Goal: Navigation & Orientation: Find specific page/section

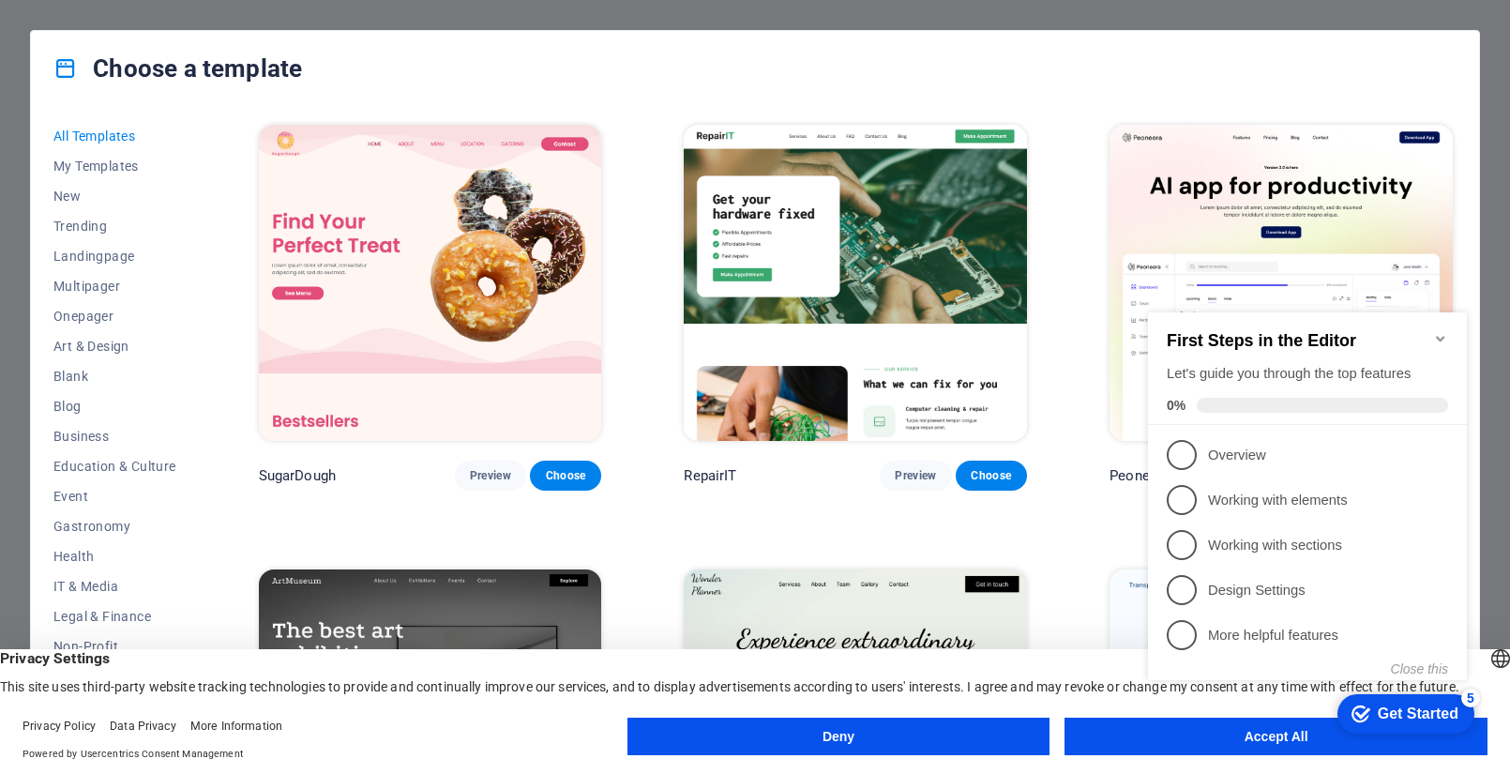
click at [1470, 14] on div "Choose a template All Templates My Templates New Trending Landingpage Multipage…" at bounding box center [755, 387] width 1510 height 774
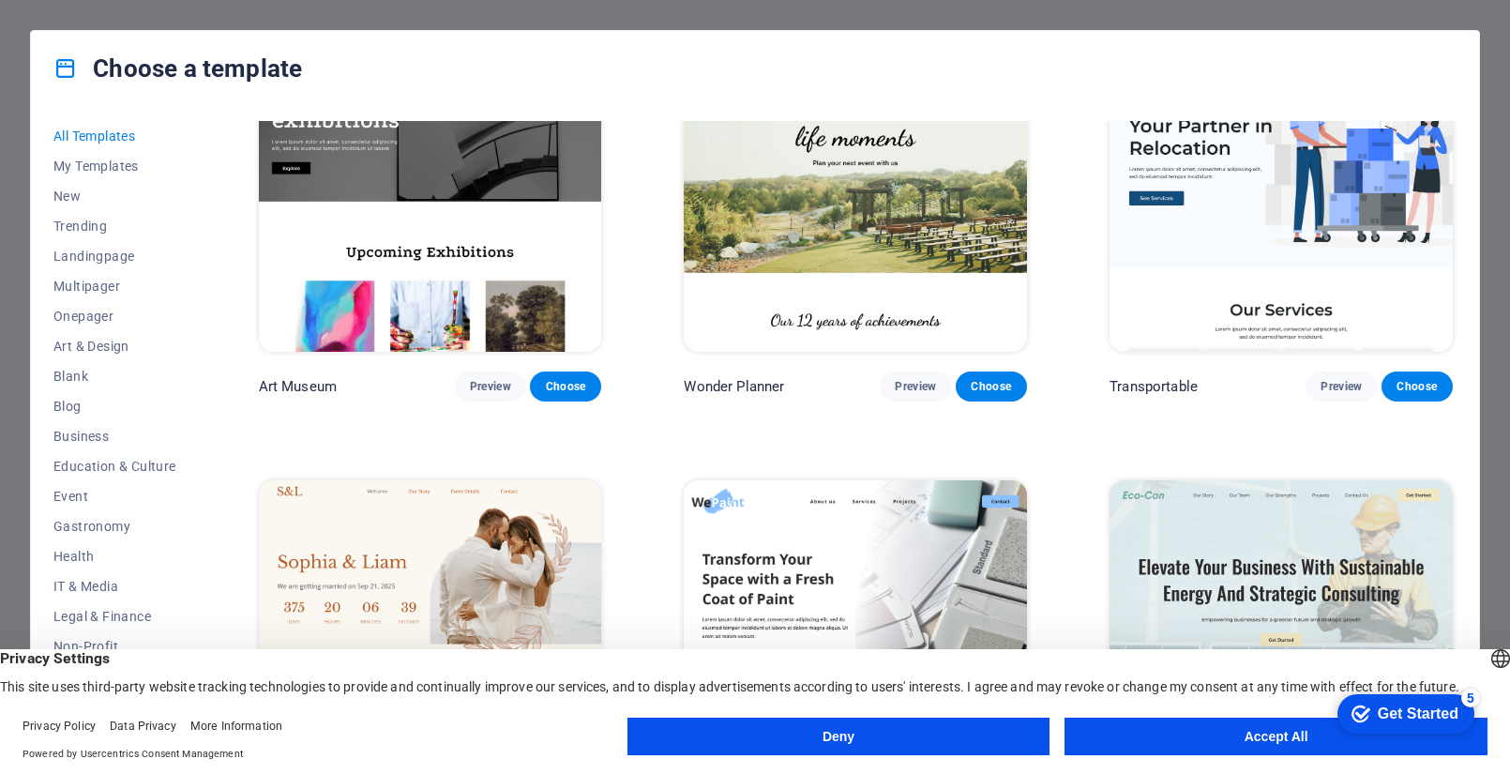
scroll to position [539, 0]
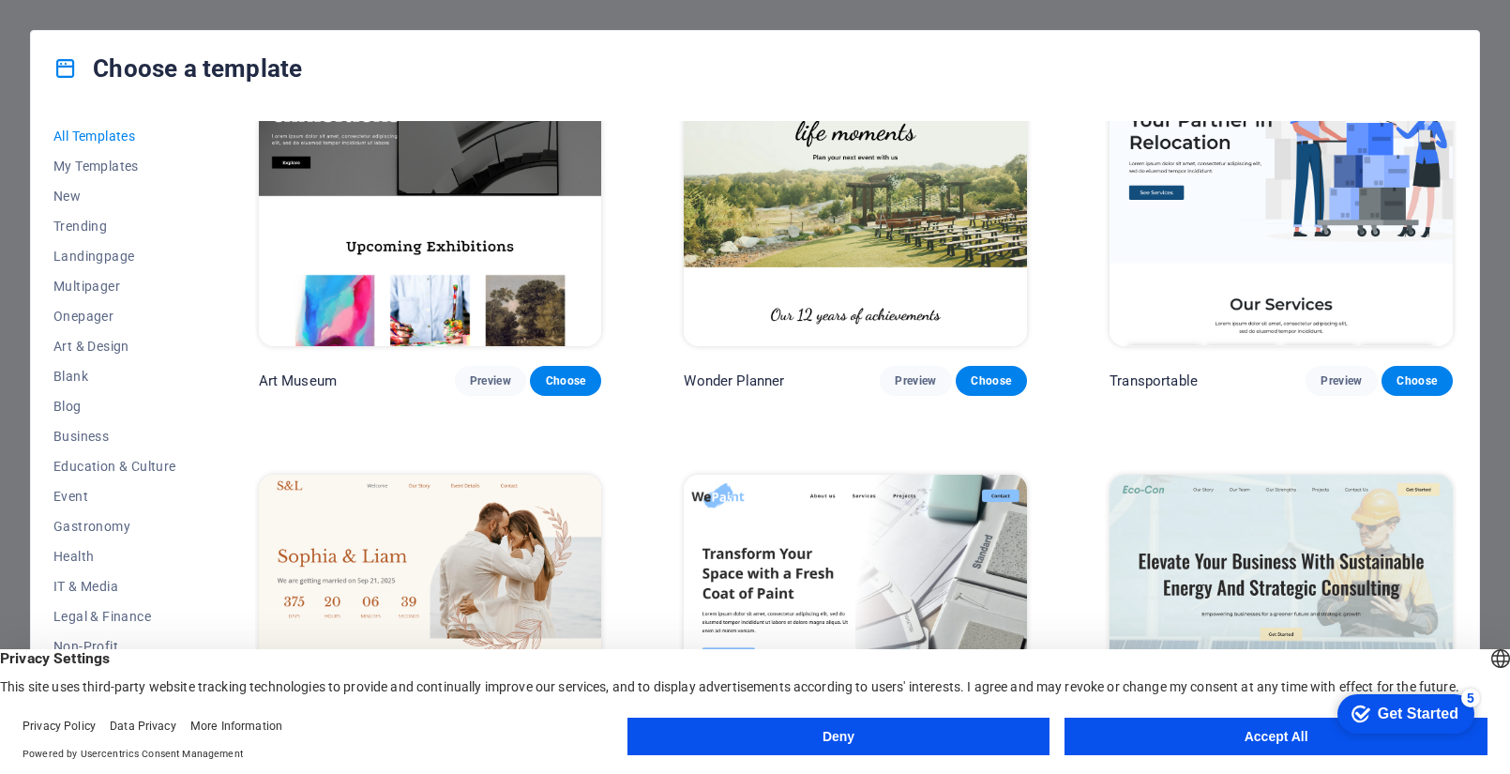
click at [1275, 732] on button "Accept All" at bounding box center [1276, 737] width 423 height 38
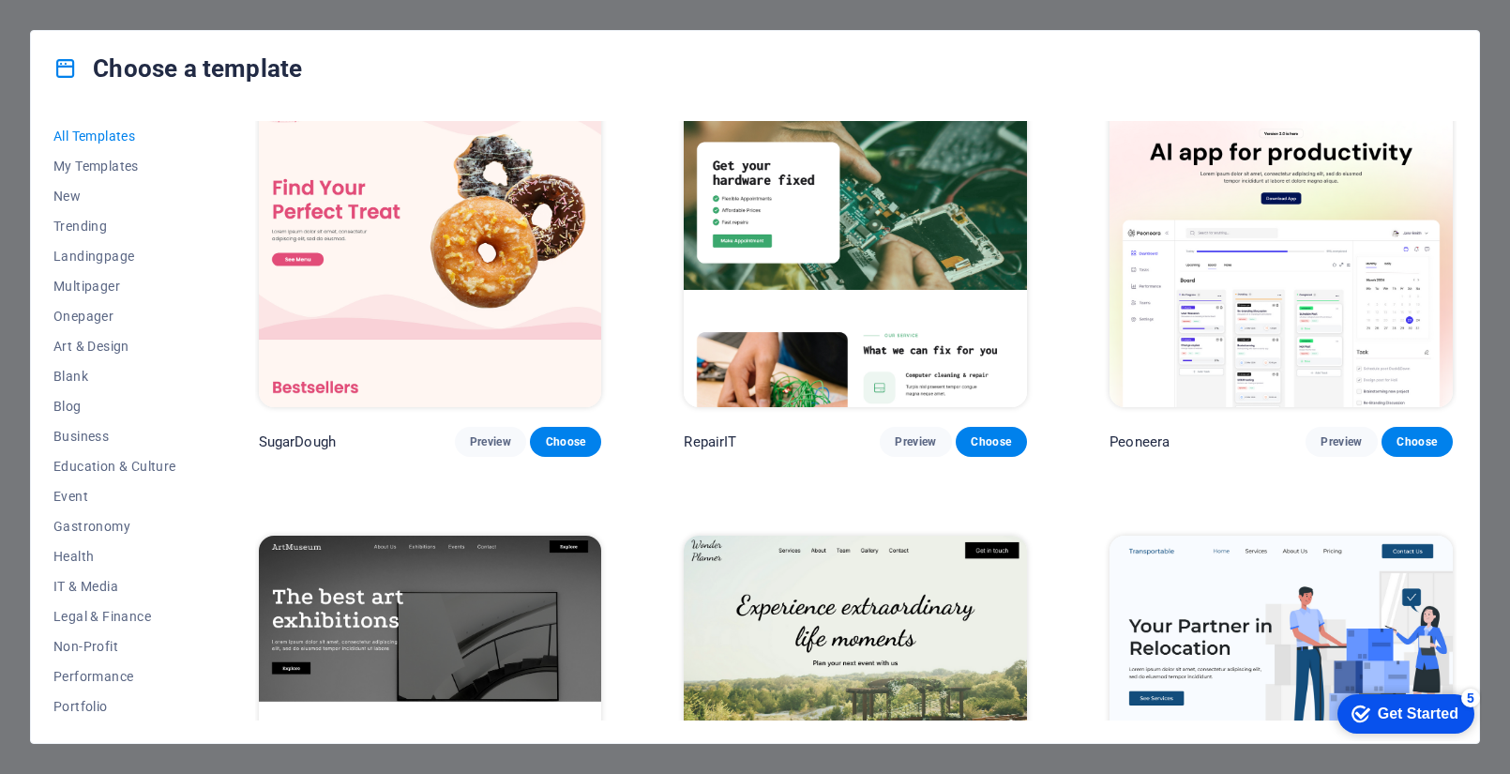
scroll to position [0, 0]
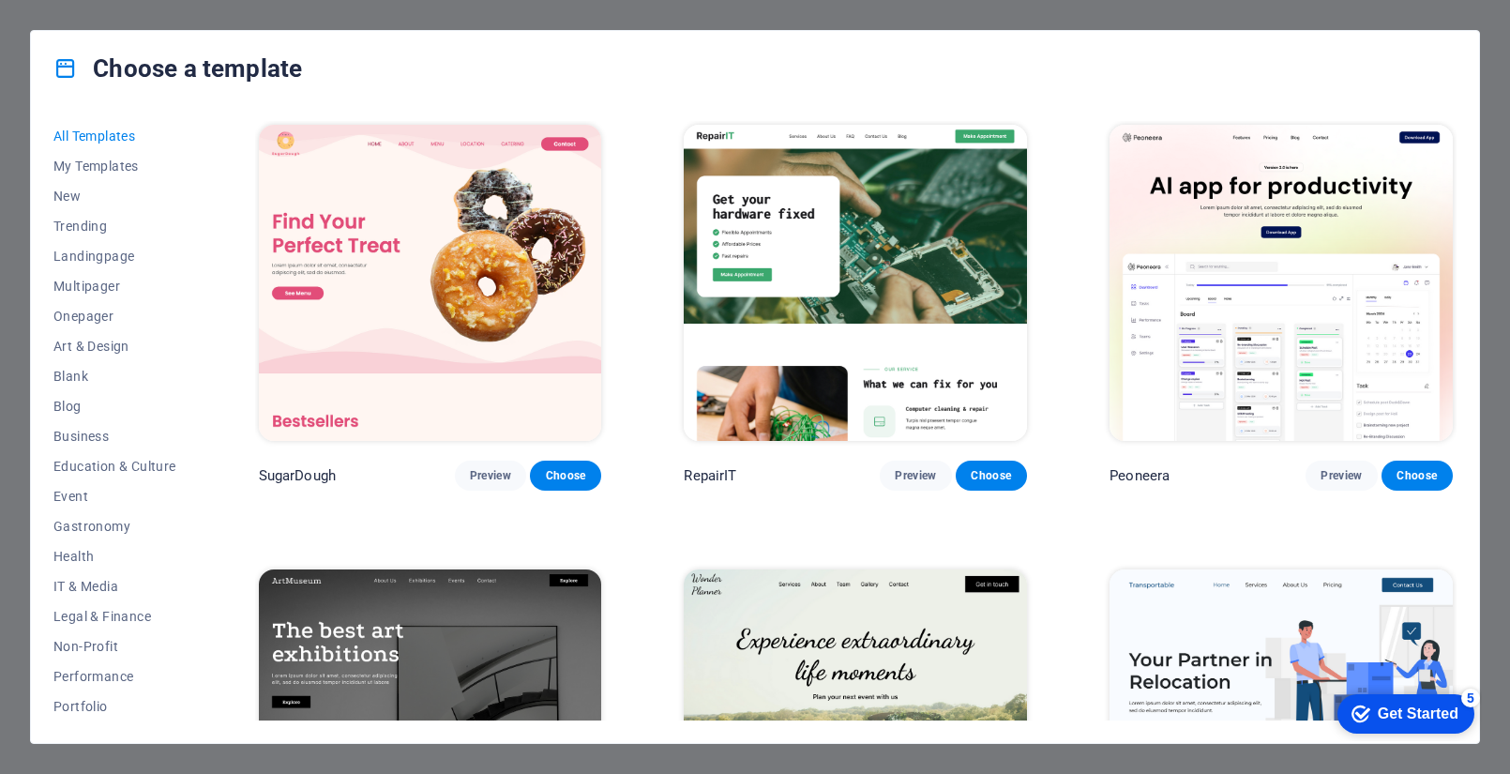
click at [1011, 9] on div "Choose a template All Templates My Templates New Trending Landingpage Multipage…" at bounding box center [755, 387] width 1510 height 774
click at [639, 25] on div "Choose a template All Templates My Templates New Trending Landingpage Multipage…" at bounding box center [755, 387] width 1510 height 774
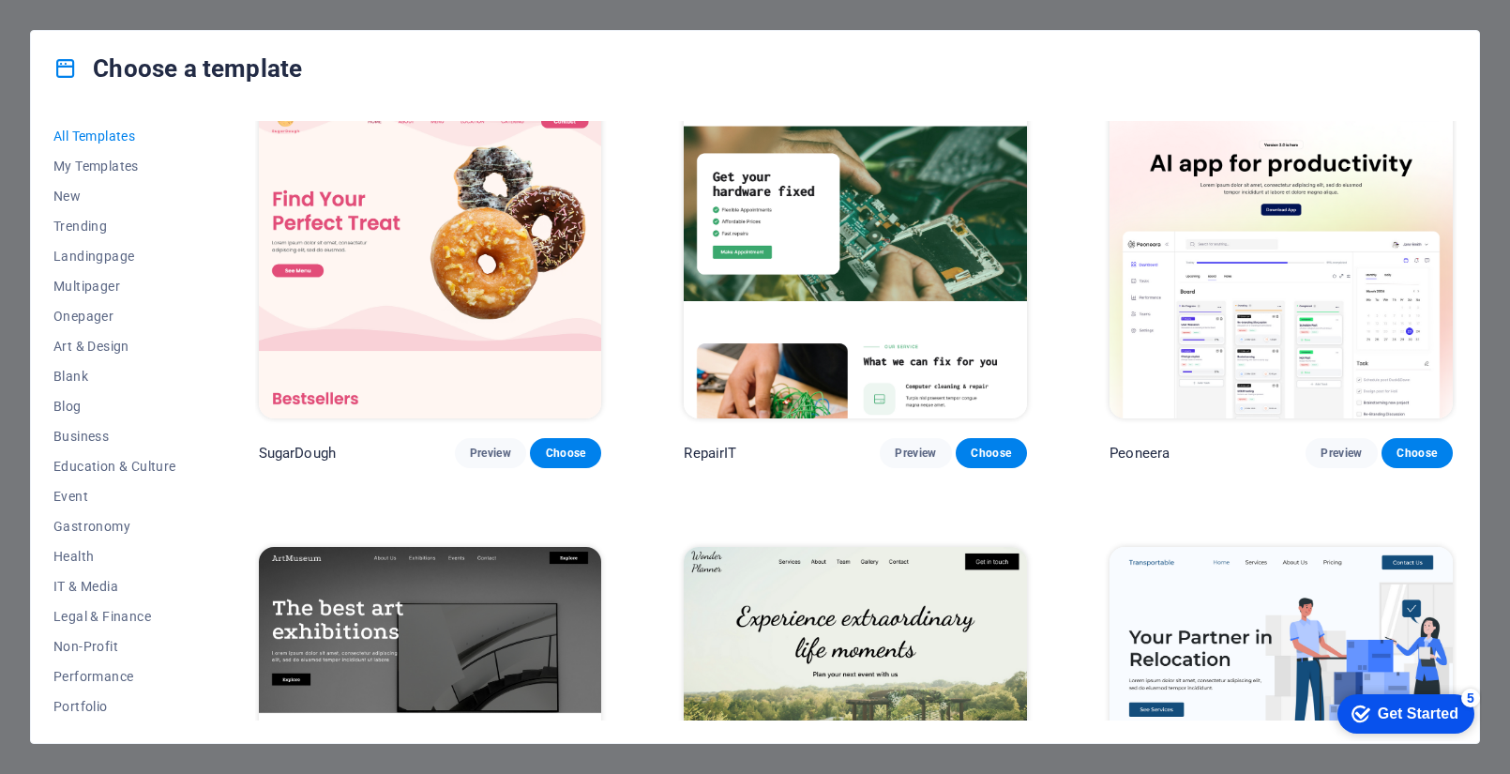
scroll to position [15, 0]
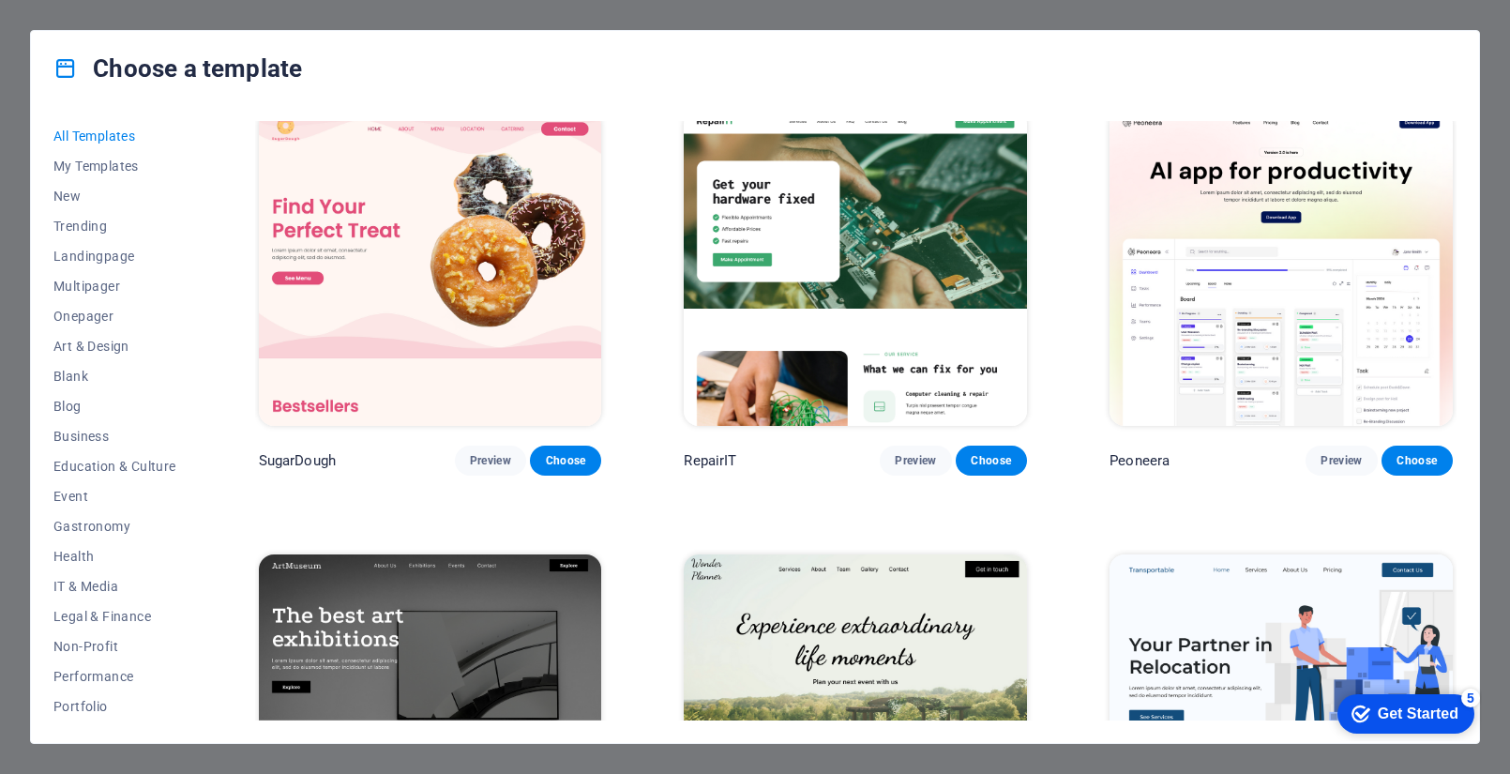
click at [1468, 695] on div "5" at bounding box center [1470, 698] width 19 height 19
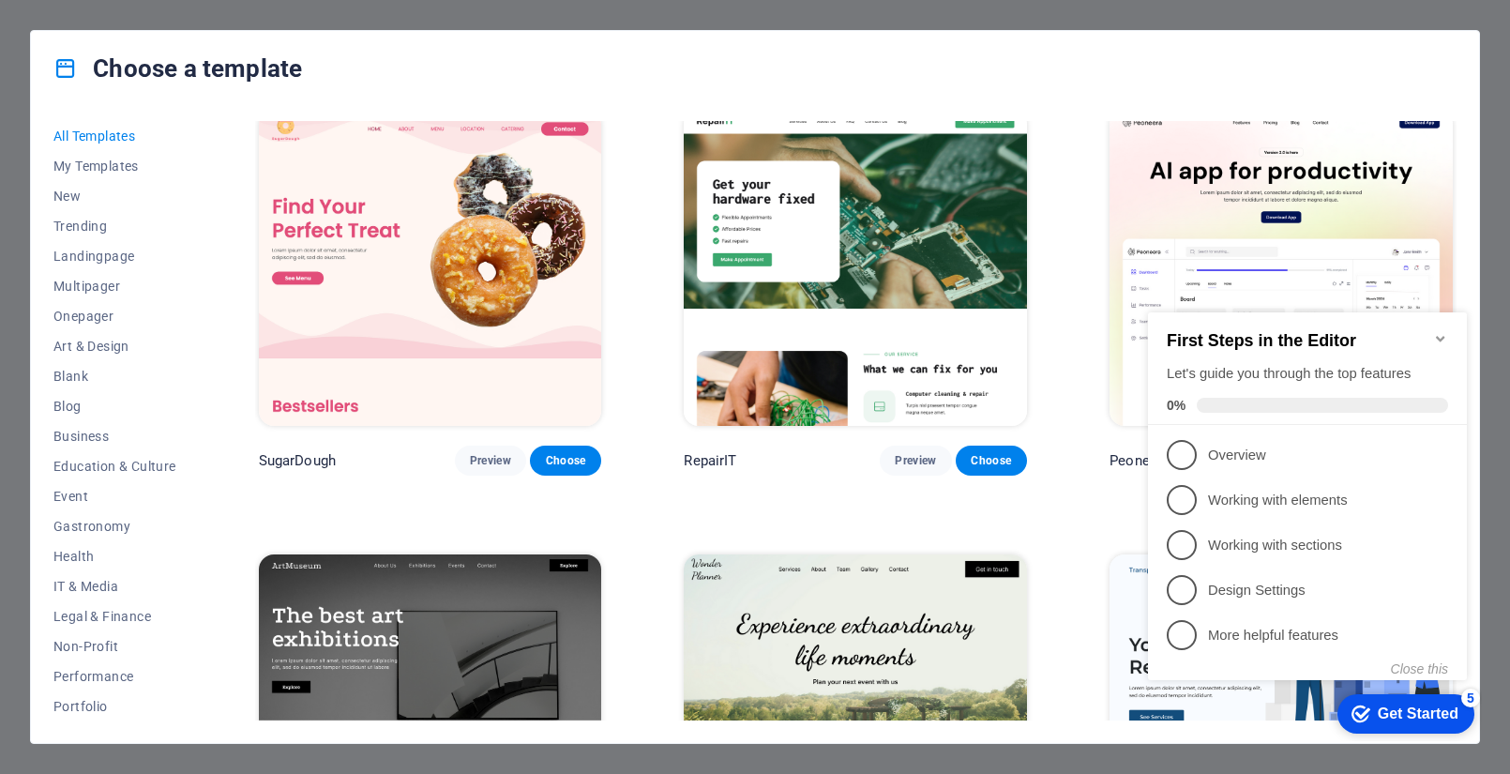
click at [1433, 331] on icon "Minimize checklist" at bounding box center [1440, 338] width 15 height 15
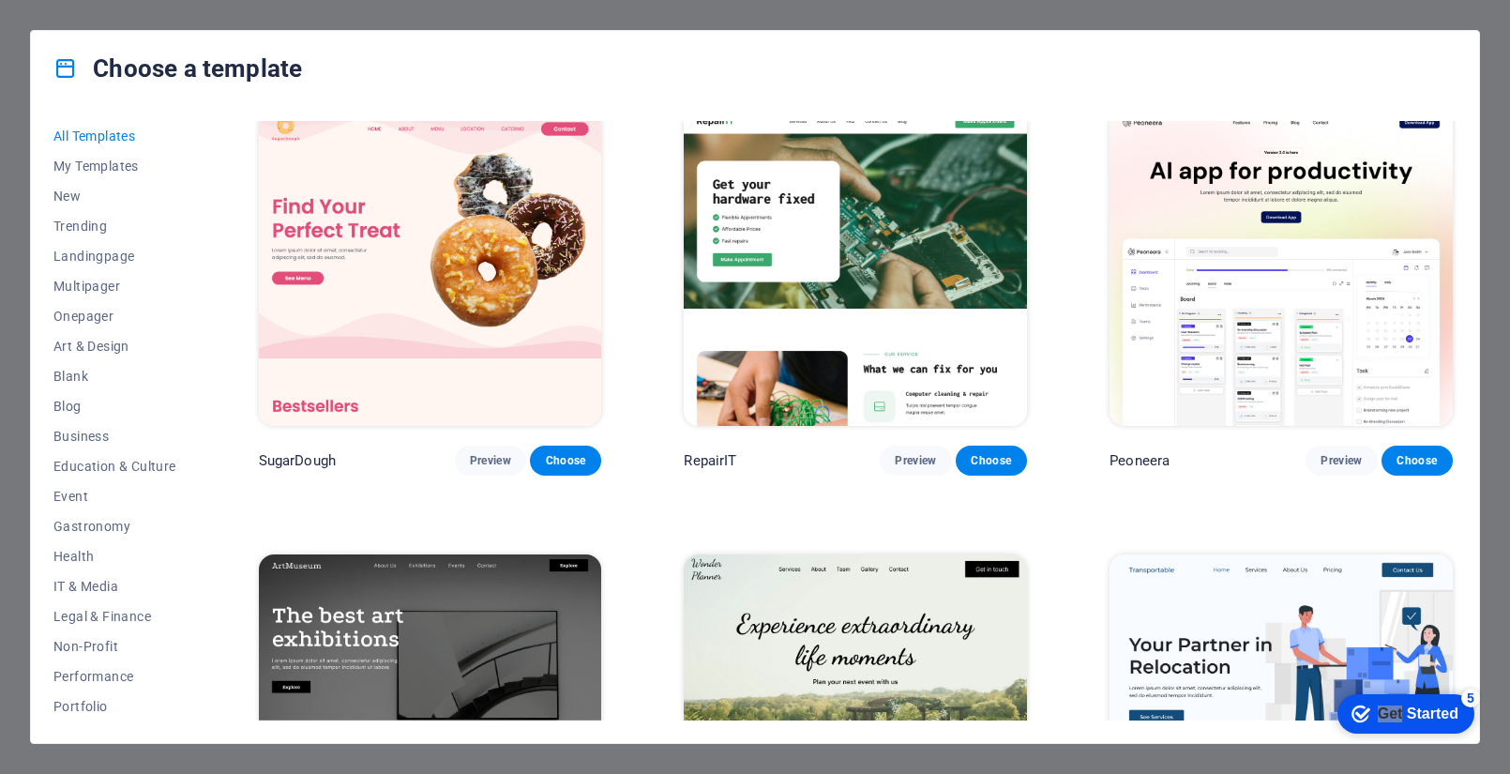
click at [1482, 725] on div "checkmark Get Started 5 First Steps in the Editor Let's guide you through the t…" at bounding box center [1402, 713] width 159 height 56
click at [941, 762] on div "Choose a template All Templates My Templates New Trending Landingpage Multipage…" at bounding box center [755, 387] width 1510 height 774
click at [1317, 12] on div "Choose a template All Templates My Templates New Trending Landingpage Multipage…" at bounding box center [755, 387] width 1510 height 774
click at [955, 69] on div "Choose a template" at bounding box center [755, 68] width 1448 height 75
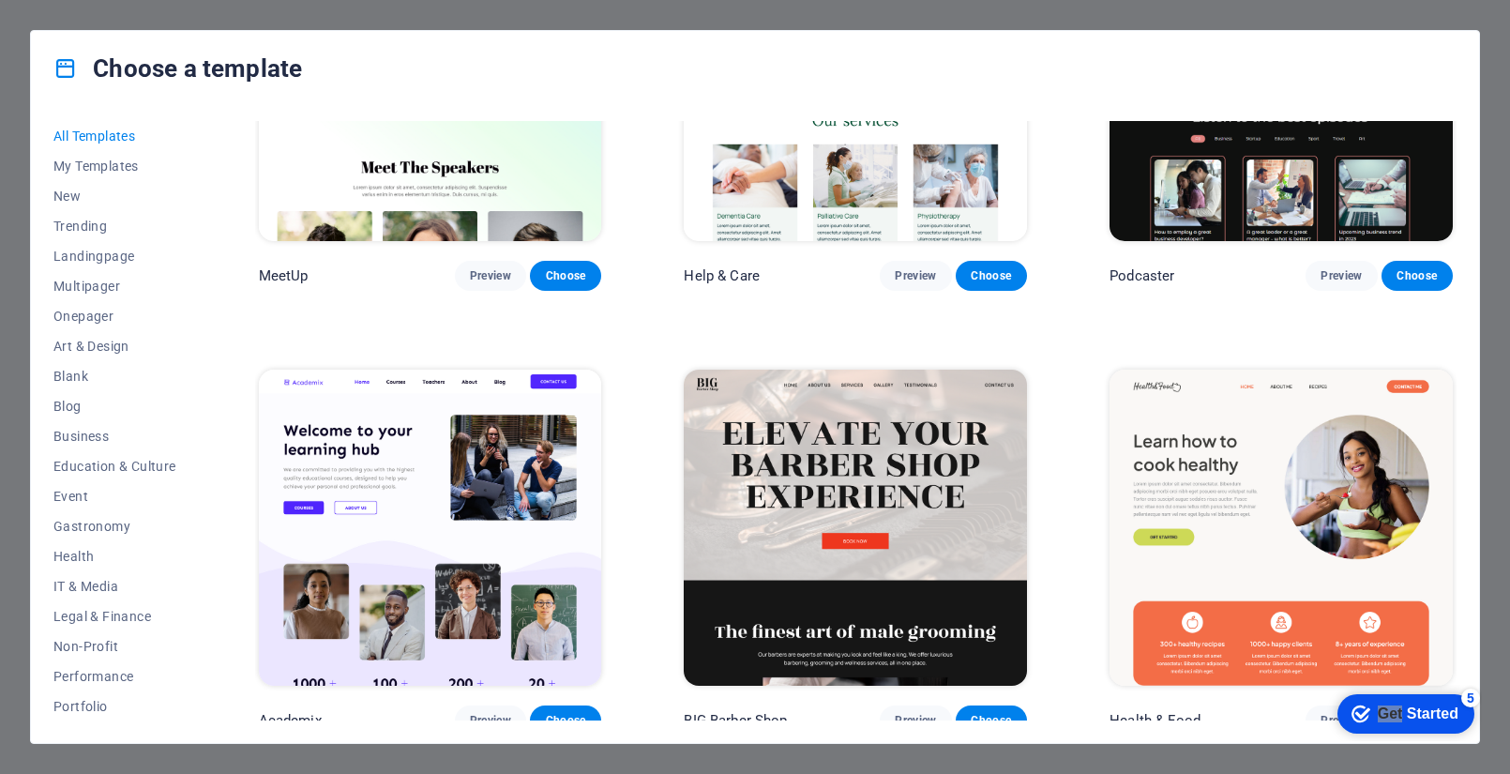
scroll to position [1542, 0]
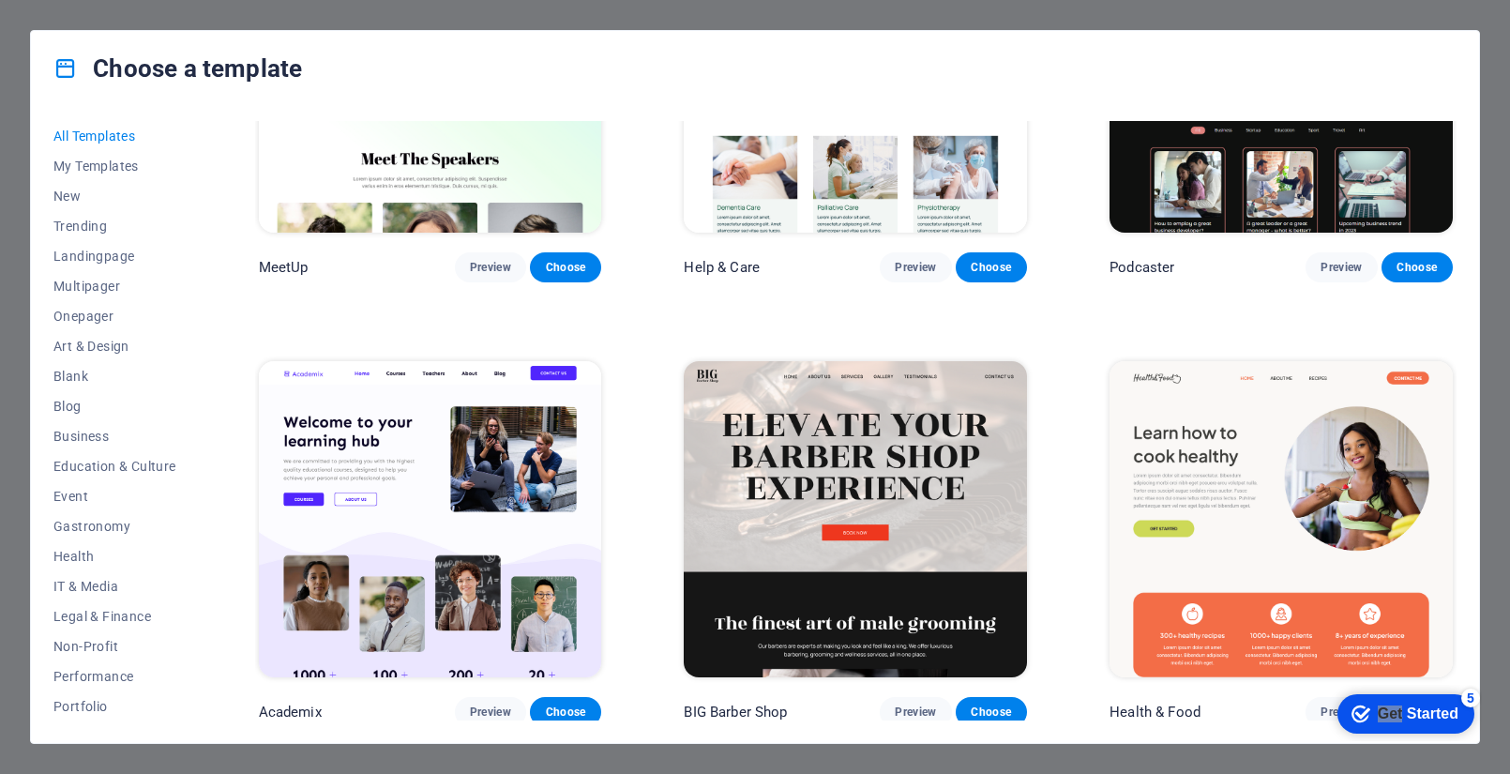
click at [652, 64] on div "Choose a template" at bounding box center [755, 68] width 1448 height 75
drag, startPoint x: 1325, startPoint y: 63, endPoint x: 1345, endPoint y: 29, distance: 39.6
click at [1345, 28] on div "Choose a template All Templates My Templates New Trending Landingpage Multipage…" at bounding box center [755, 387] width 1510 height 774
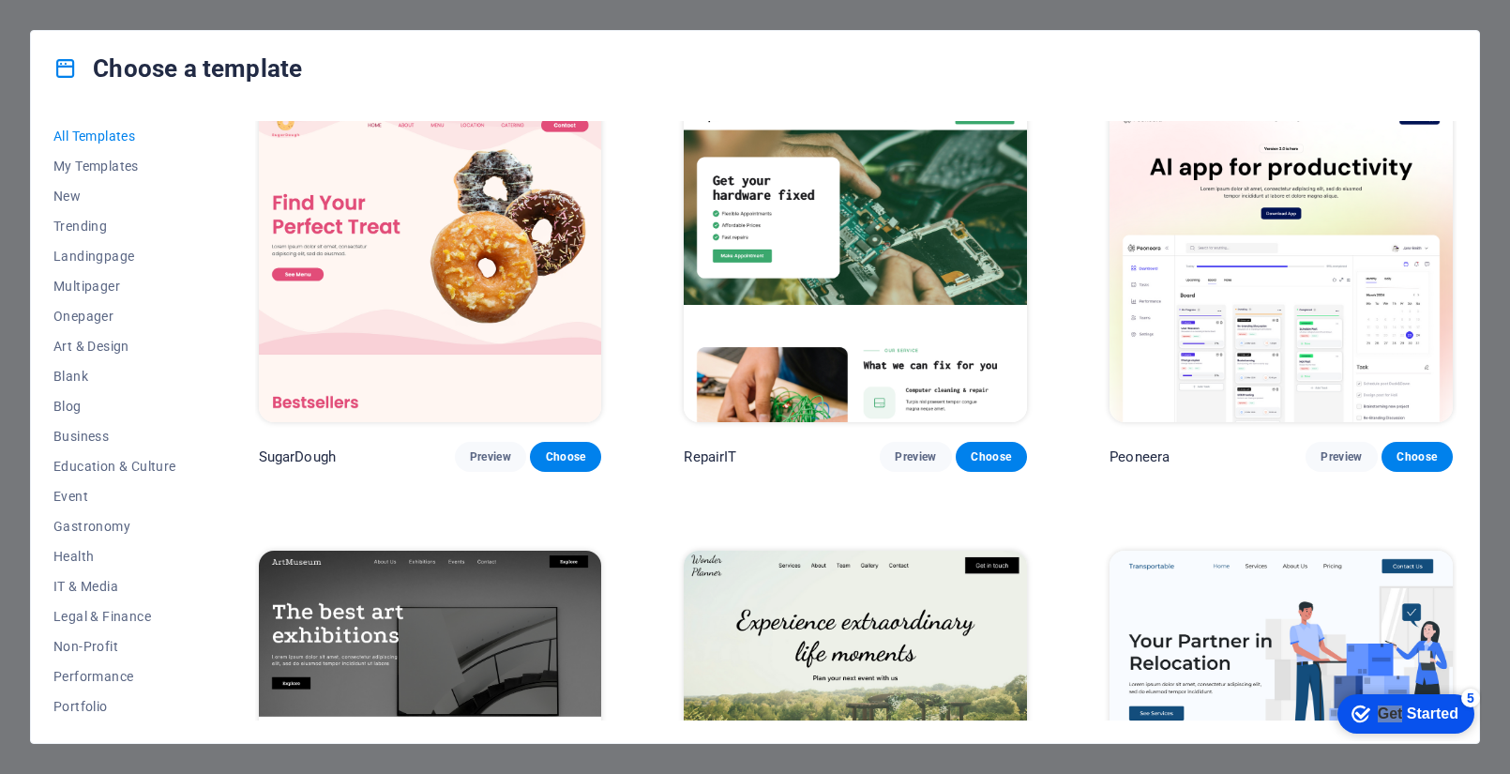
scroll to position [0, 0]
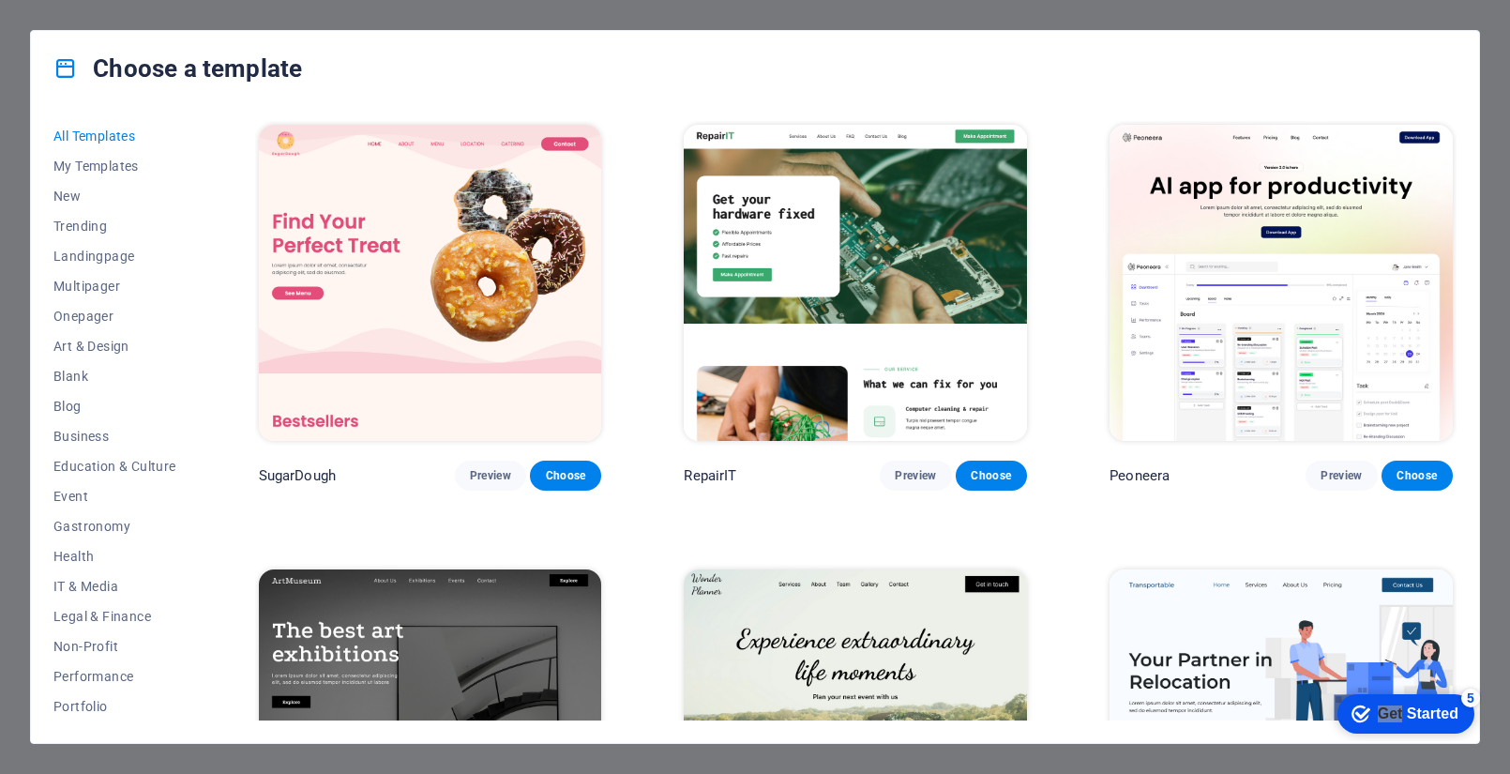
drag, startPoint x: 1462, startPoint y: 26, endPoint x: 1448, endPoint y: 32, distance: 15.2
click at [1460, 27] on div "Choose a template All Templates My Templates New Trending Landingpage Multipage…" at bounding box center [755, 387] width 1510 height 774
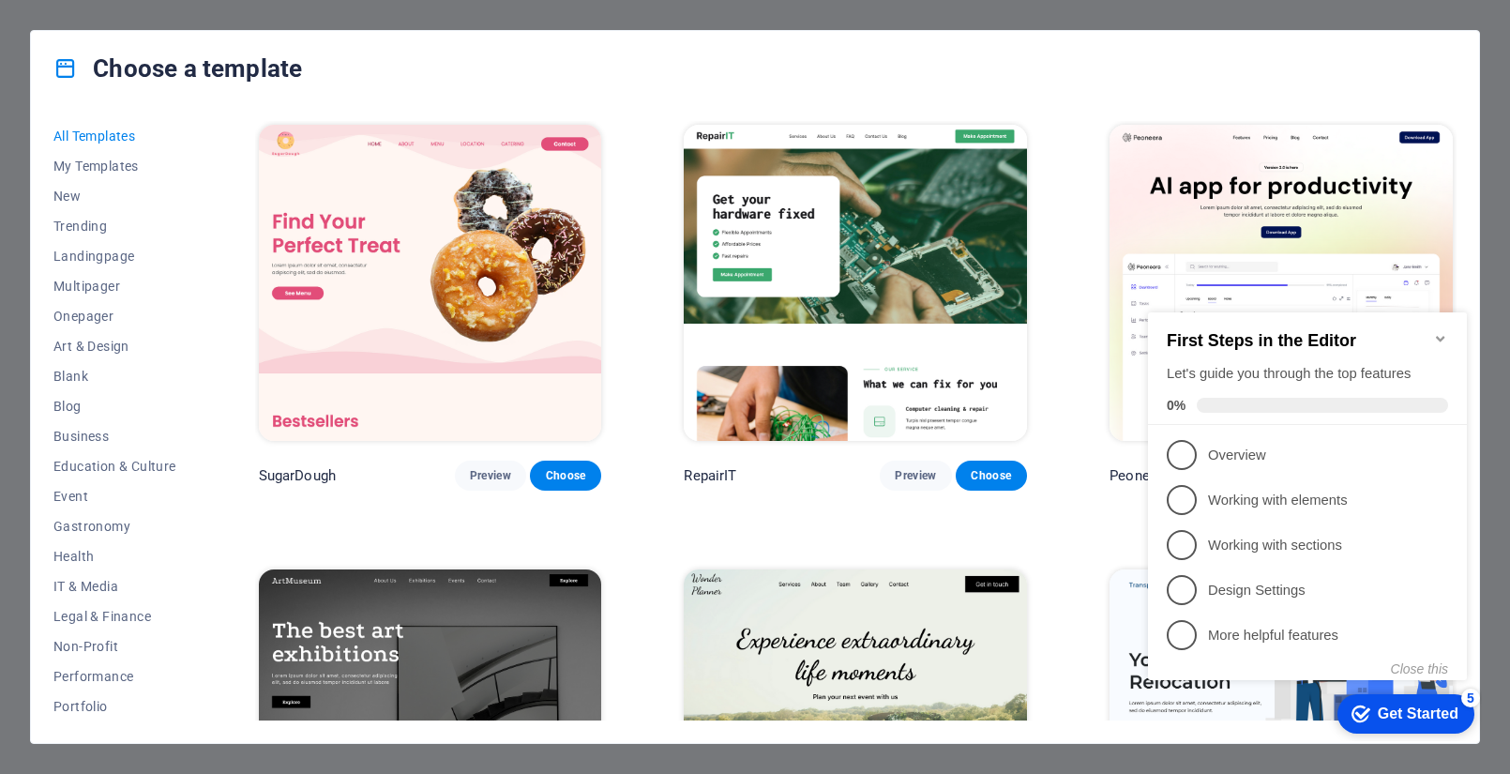
click at [1464, 17] on div "Choose a template All Templates My Templates New Trending Landingpage Multipage…" at bounding box center [755, 387] width 1510 height 774
